Goal: Information Seeking & Learning: Check status

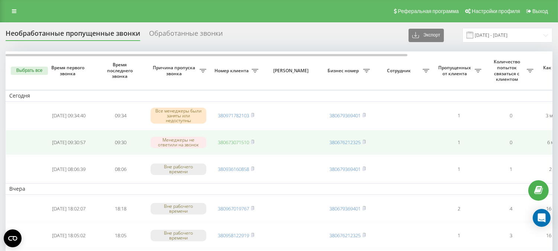
click at [224, 142] on link "380673071510" at bounding box center [233, 142] width 31 height 7
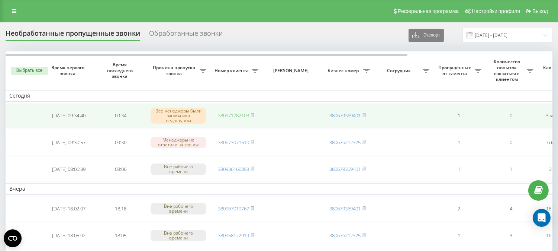
click at [233, 113] on link "380971782103" at bounding box center [233, 115] width 31 height 7
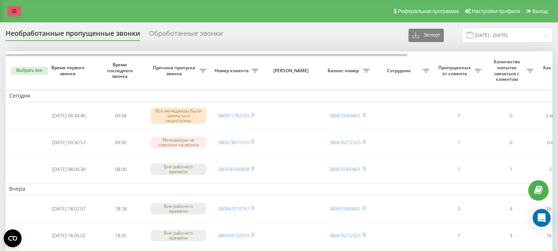
click at [10, 11] on link at bounding box center [13, 11] width 13 height 10
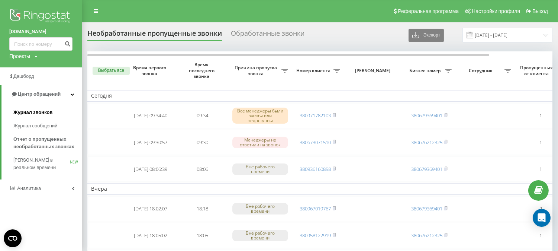
click at [30, 112] on span "Журнал звонков" at bounding box center [32, 112] width 39 height 7
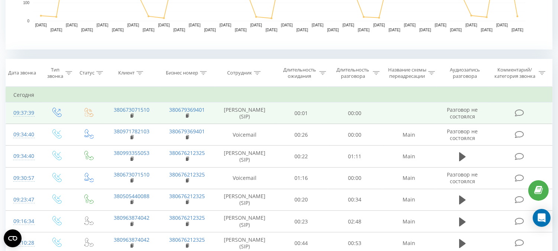
scroll to position [289, 0]
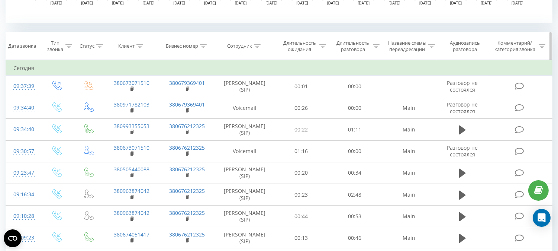
click at [140, 47] on icon at bounding box center [140, 46] width 7 height 4
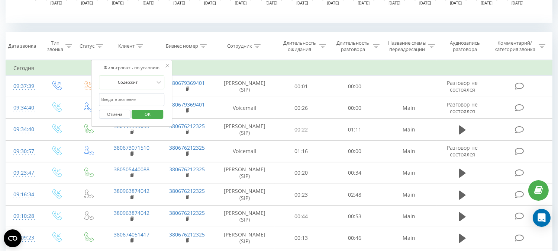
click at [133, 102] on input "text" at bounding box center [131, 99] width 65 height 13
paste input "0673071510"
type input "0673071510"
click button "OK" at bounding box center [148, 114] width 32 height 9
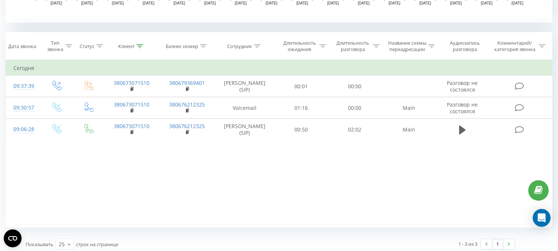
scroll to position [300, 0]
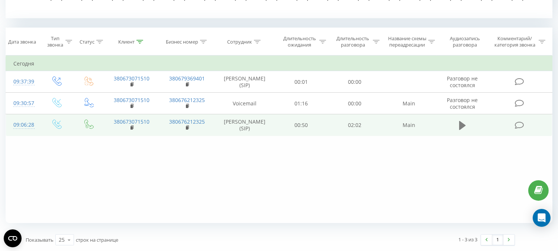
click at [458, 125] on button at bounding box center [462, 125] width 11 height 11
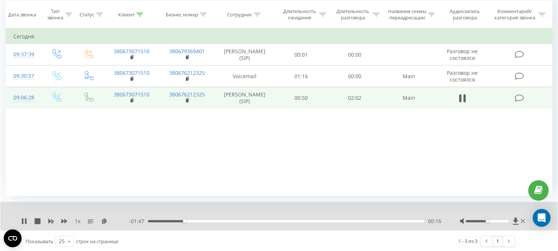
scroll to position [329, 0]
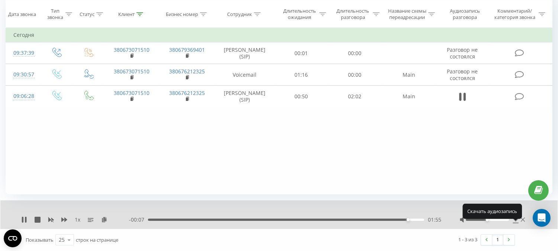
click at [515, 217] on icon at bounding box center [516, 219] width 6 height 7
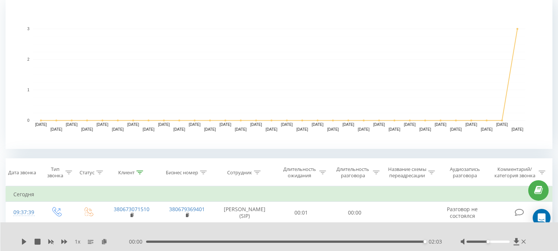
scroll to position [0, 0]
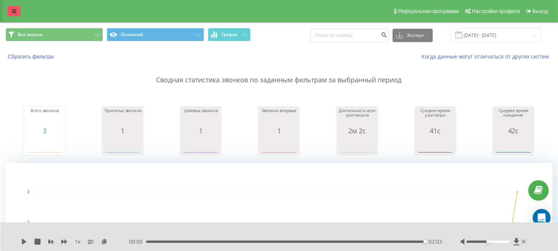
click at [12, 12] on icon at bounding box center [14, 11] width 4 height 5
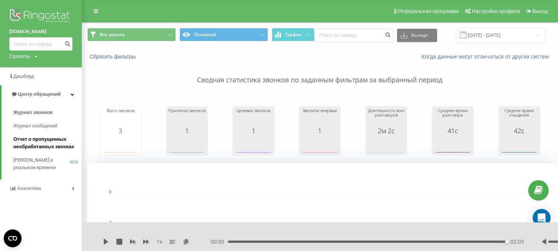
click at [42, 142] on span "Отчет о пропущенных необработанных звонках" at bounding box center [45, 142] width 65 height 15
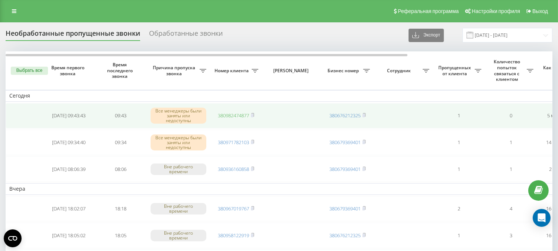
click at [225, 113] on link "380982474877" at bounding box center [233, 115] width 31 height 7
click at [227, 114] on link "380678112916" at bounding box center [233, 115] width 31 height 7
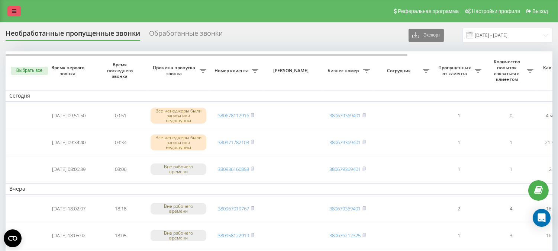
click at [13, 11] on icon at bounding box center [14, 11] width 4 height 5
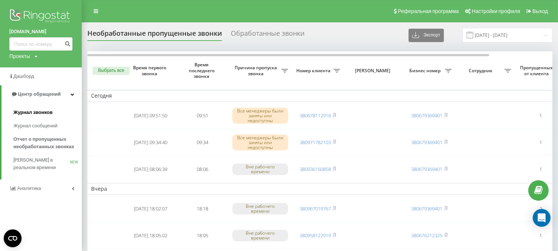
click at [31, 110] on span "Журнал звонков" at bounding box center [32, 112] width 39 height 7
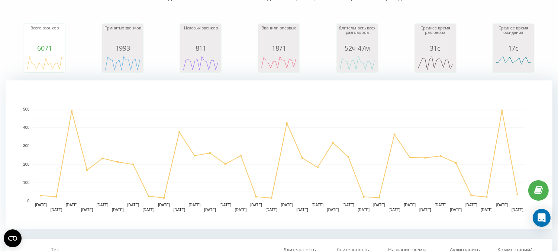
click at [139, 98] on rect "A chart." at bounding box center [279, 154] width 547 height 149
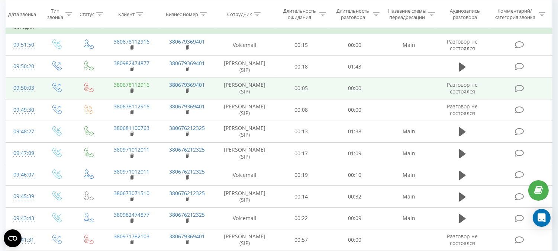
scroll to position [289, 0]
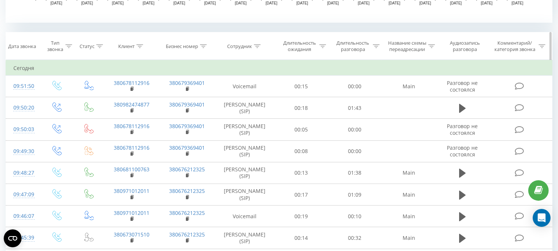
click at [140, 45] on th "Клиент" at bounding box center [131, 46] width 55 height 28
click at [140, 48] on icon at bounding box center [140, 46] width 7 height 4
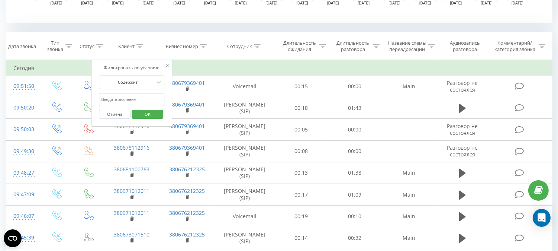
click at [133, 105] on input "text" at bounding box center [131, 99] width 65 height 13
paste input "380678112916"
type input "380678112916"
click button "OK" at bounding box center [148, 114] width 32 height 9
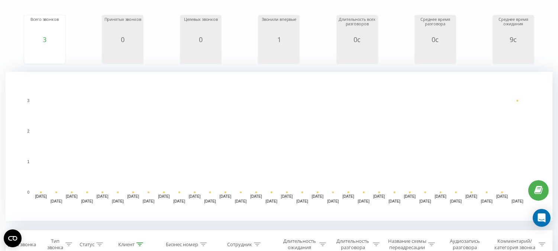
scroll to position [14, 0]
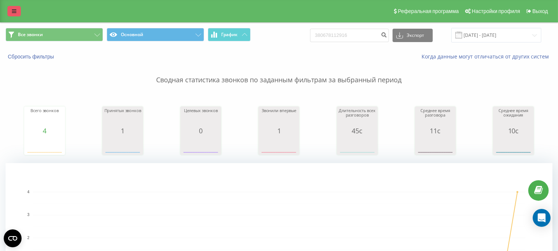
click at [12, 10] on icon at bounding box center [14, 11] width 4 height 5
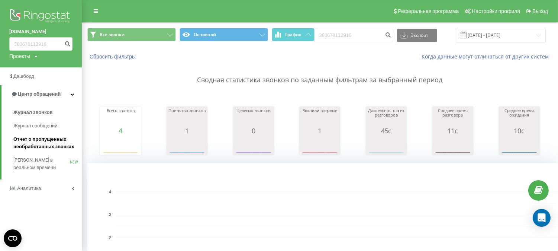
click at [44, 144] on span "Отчет о пропущенных необработанных звонках" at bounding box center [45, 142] width 65 height 15
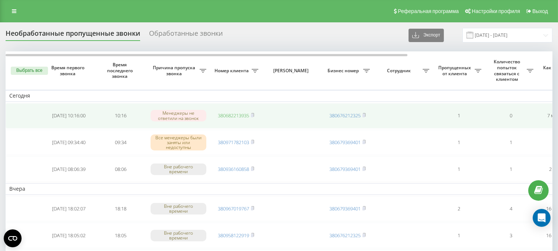
click at [228, 113] on link "380682213935" at bounding box center [233, 115] width 31 height 7
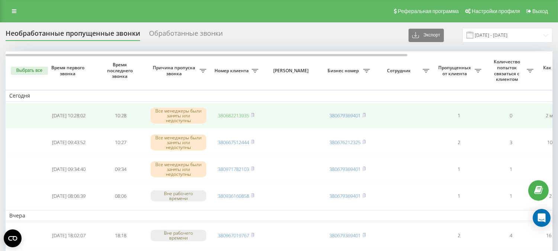
click at [227, 116] on link "380682213935" at bounding box center [233, 115] width 31 height 7
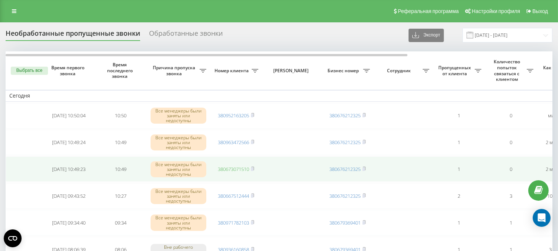
click at [231, 166] on link "380673071510" at bounding box center [233, 169] width 31 height 7
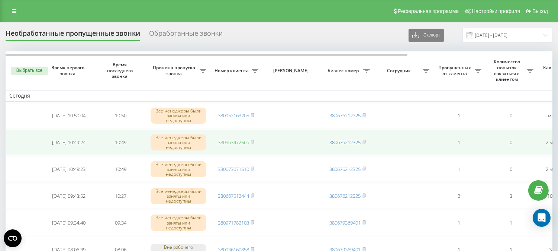
click at [231, 140] on link "380963472566" at bounding box center [233, 142] width 31 height 7
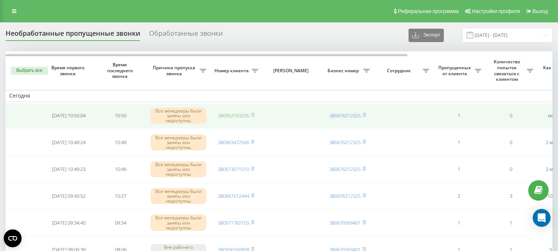
click at [224, 115] on link "380952163205" at bounding box center [233, 115] width 31 height 7
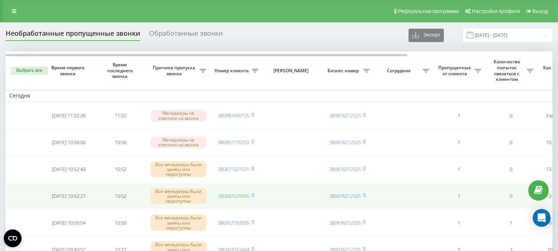
click at [228, 195] on link "380682529395" at bounding box center [233, 195] width 31 height 7
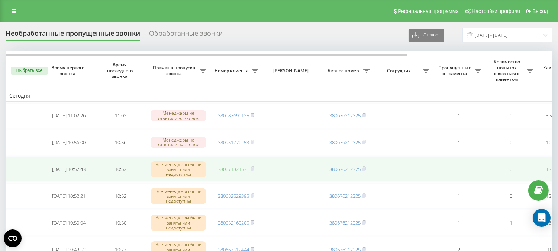
click at [234, 167] on link "380671321531" at bounding box center [233, 169] width 31 height 7
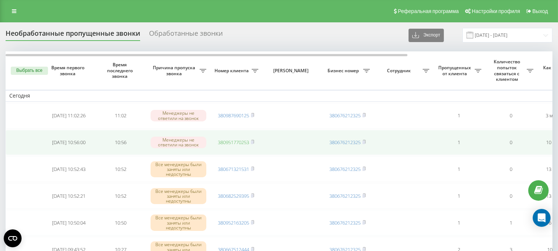
click at [230, 139] on link "380951770253" at bounding box center [233, 142] width 31 height 7
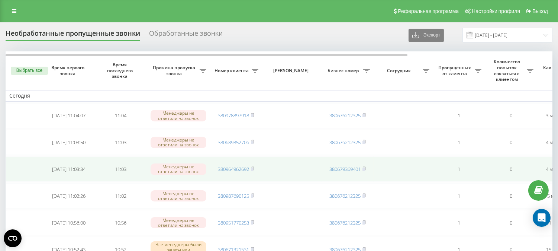
scroll to position [41, 0]
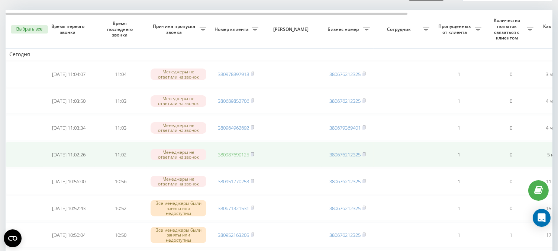
click at [233, 154] on link "380987690125" at bounding box center [233, 154] width 31 height 7
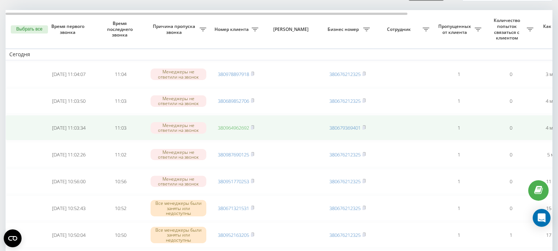
click at [226, 127] on link "380964962692" at bounding box center [233, 127] width 31 height 7
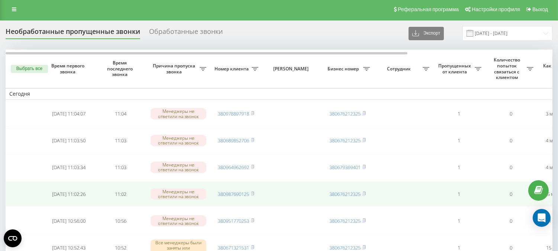
scroll to position [0, 0]
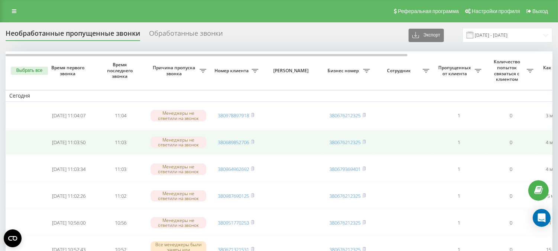
click at [233, 136] on td "380689852706" at bounding box center [236, 142] width 52 height 25
click at [233, 140] on link "380689852706" at bounding box center [233, 142] width 31 height 7
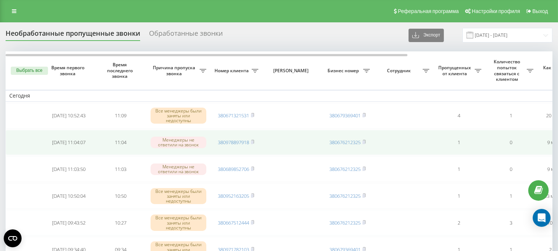
click at [233, 138] on td "380978897918" at bounding box center [236, 142] width 52 height 25
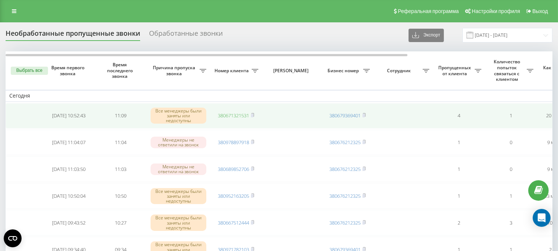
click at [221, 112] on link "380671321531" at bounding box center [233, 115] width 31 height 7
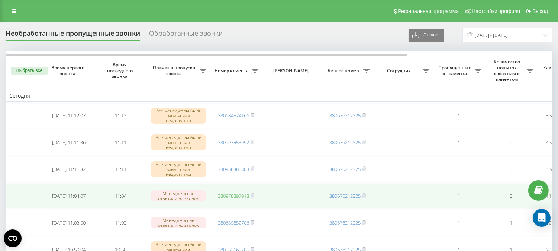
click at [230, 194] on link "380978897918" at bounding box center [233, 195] width 31 height 7
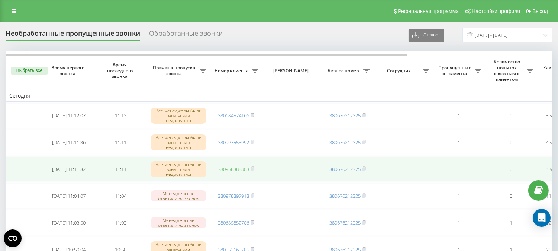
click at [224, 166] on link "380958388803" at bounding box center [233, 169] width 31 height 7
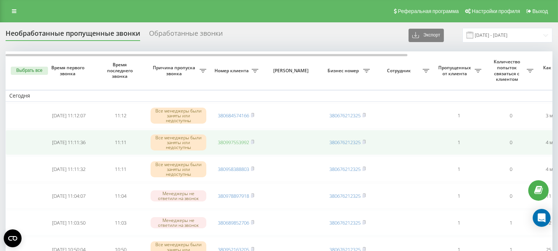
drag, startPoint x: 236, startPoint y: 136, endPoint x: 235, endPoint y: 140, distance: 3.7
click at [236, 139] on td "380997553992" at bounding box center [236, 142] width 52 height 25
click at [234, 140] on link "380997553992" at bounding box center [233, 142] width 31 height 7
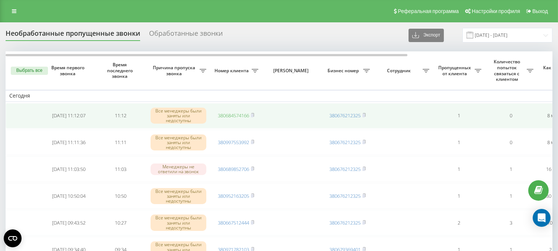
click at [233, 113] on link "380684574166" at bounding box center [233, 115] width 31 height 7
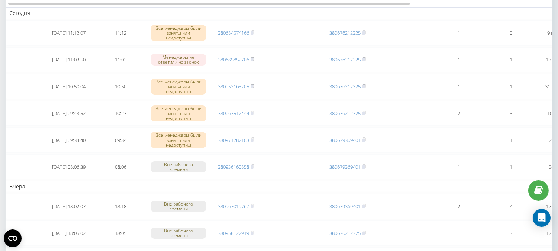
scroll to position [41, 0]
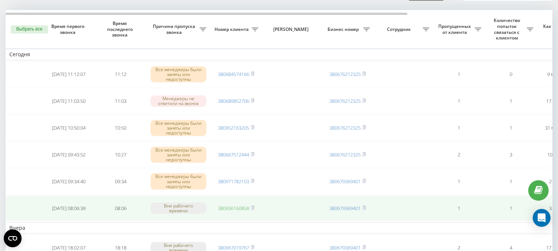
click at [233, 207] on link "380936160858" at bounding box center [233, 208] width 31 height 7
click at [221, 205] on link "380936160858" at bounding box center [233, 208] width 31 height 7
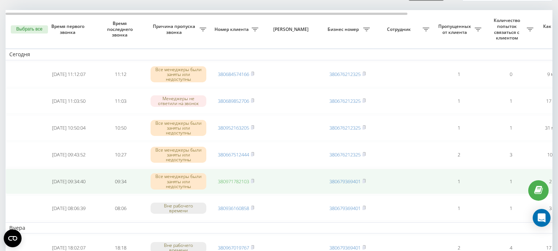
click at [231, 180] on link "380971782103" at bounding box center [233, 181] width 31 height 7
click at [224, 179] on link "380971782103" at bounding box center [233, 181] width 31 height 7
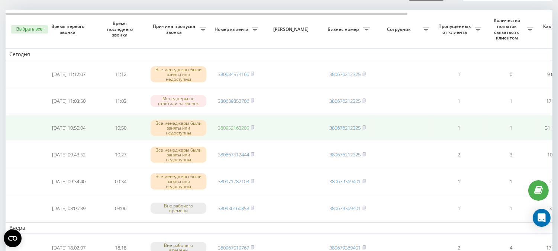
click at [225, 126] on link "380952163205" at bounding box center [233, 127] width 31 height 7
click at [224, 128] on link "380952163205" at bounding box center [233, 127] width 31 height 7
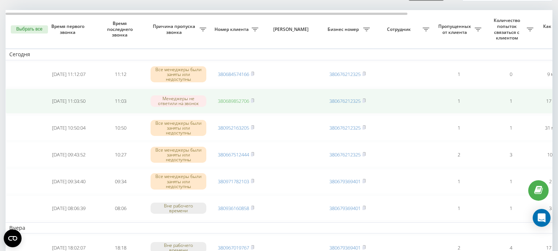
click at [224, 100] on link "380689852706" at bounding box center [233, 100] width 31 height 7
click at [226, 97] on link "380689852706" at bounding box center [233, 100] width 31 height 7
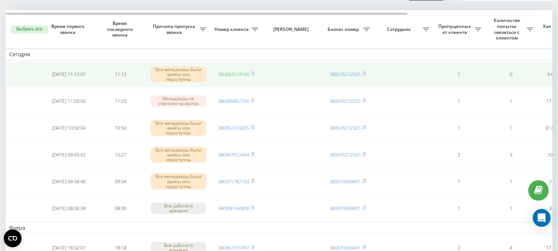
click at [225, 71] on link "380684574166" at bounding box center [233, 74] width 31 height 7
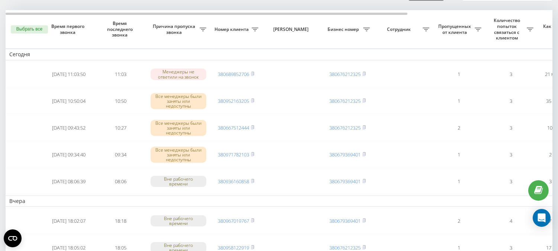
scroll to position [41, 0]
